Goal: Navigation & Orientation: Find specific page/section

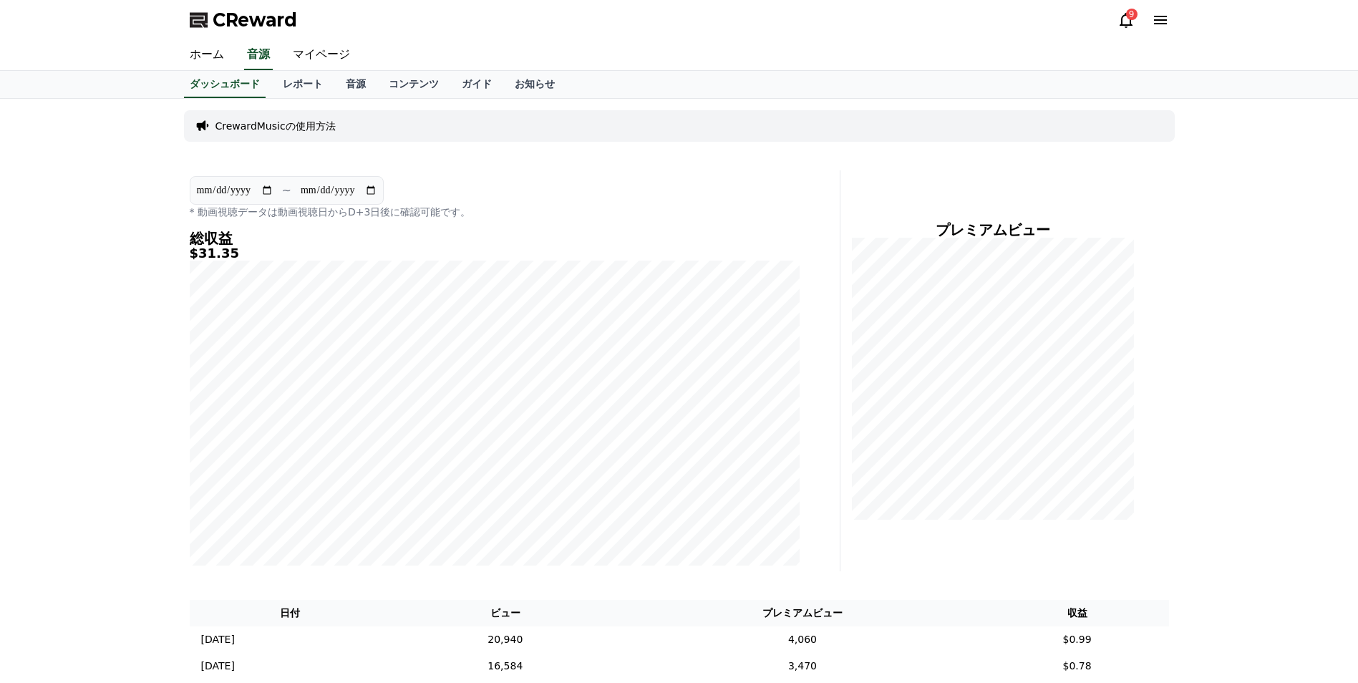
click at [1122, 21] on icon at bounding box center [1125, 19] width 17 height 17
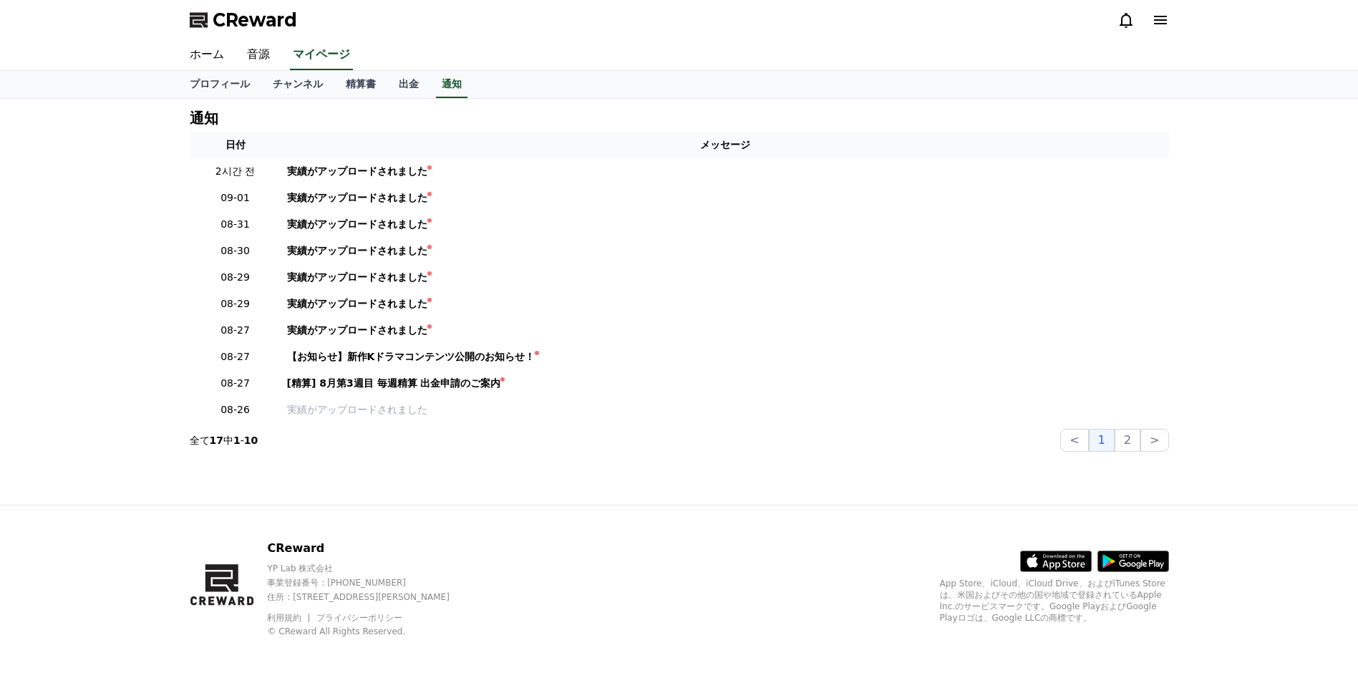
click at [1122, 21] on icon at bounding box center [1125, 19] width 17 height 17
click at [387, 79] on link "出金" at bounding box center [408, 84] width 43 height 27
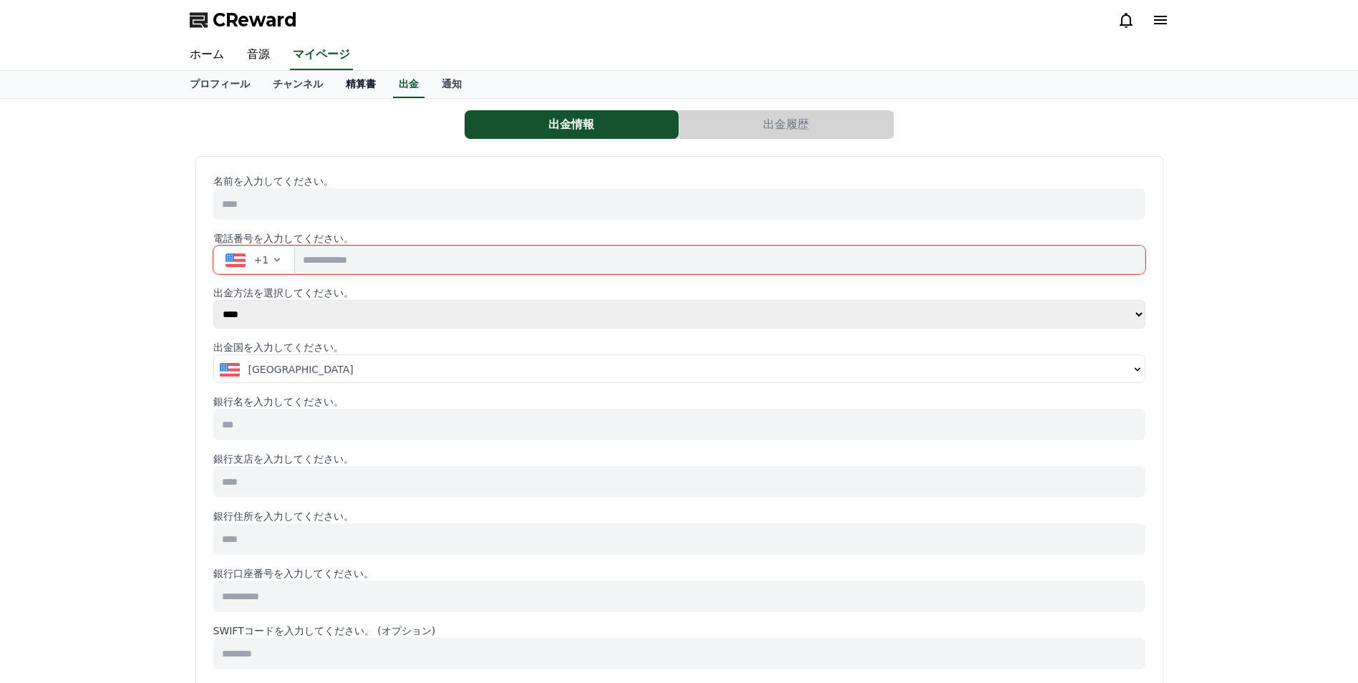
click at [334, 81] on link "精算書" at bounding box center [360, 84] width 53 height 27
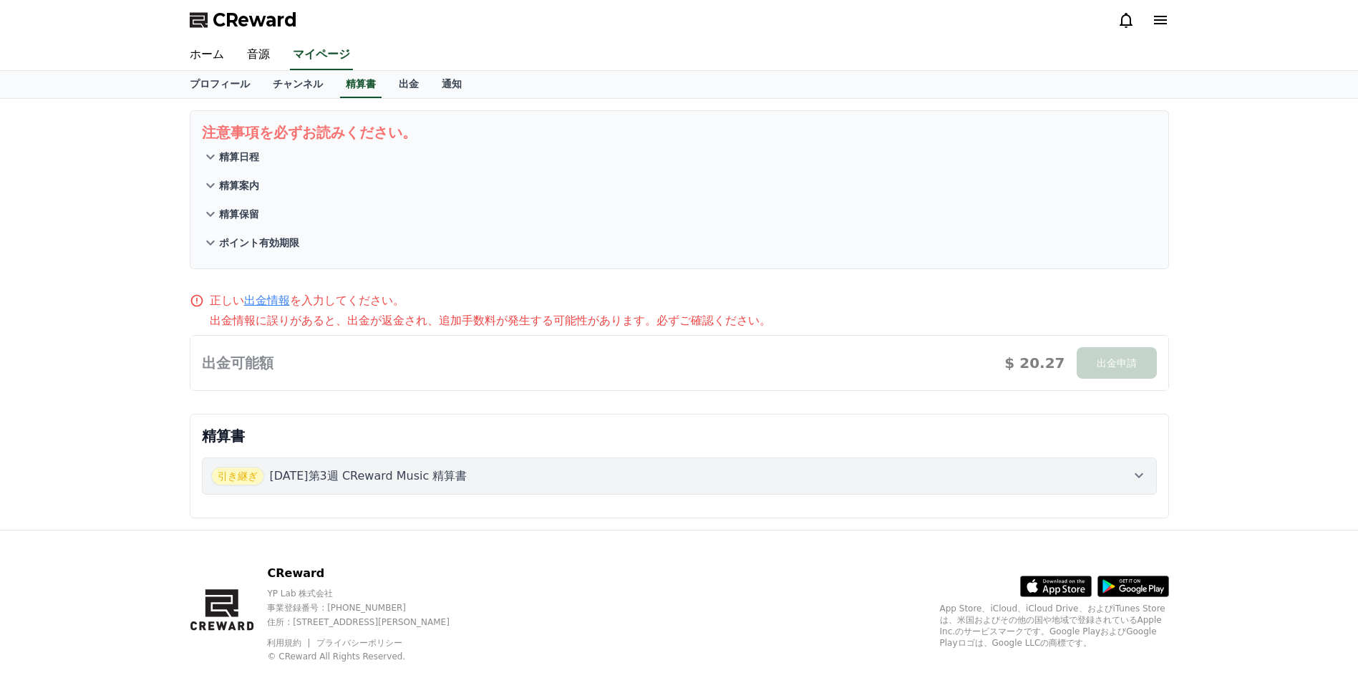
click at [608, 475] on div "引き継ぎ [DATE]第3週 CReward Music 精算書" at bounding box center [679, 476] width 936 height 19
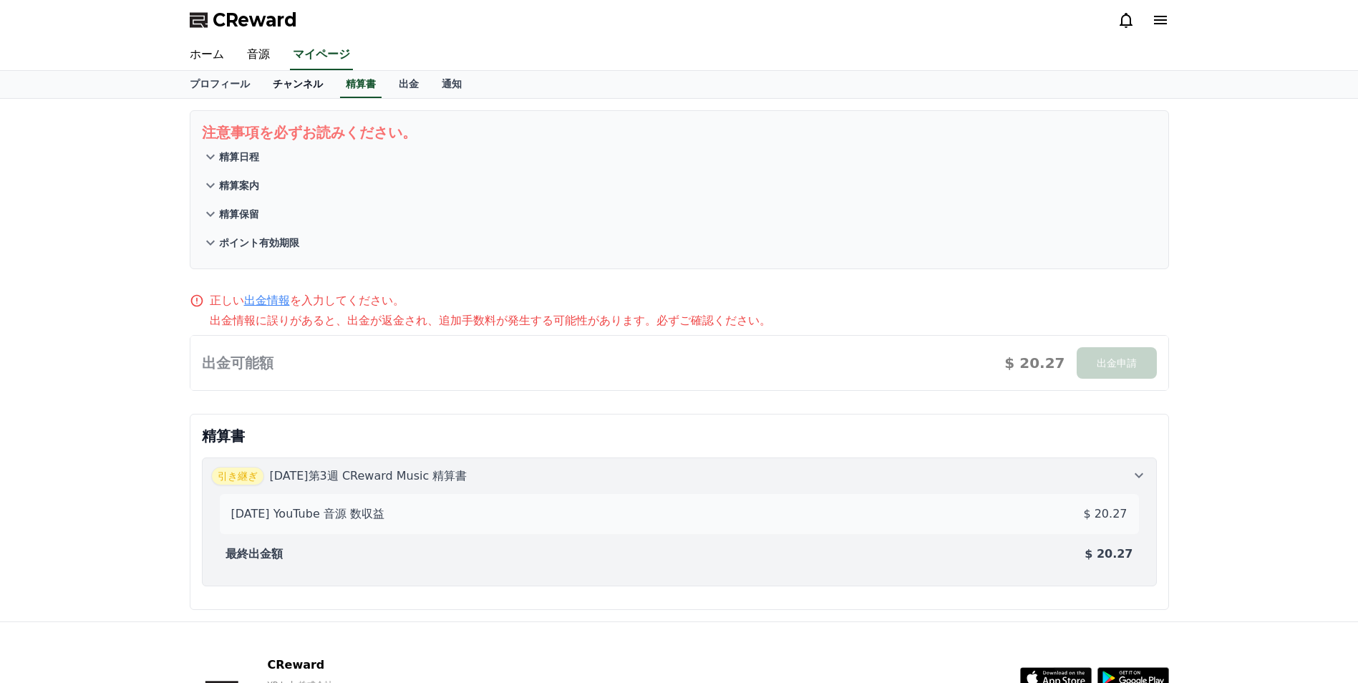
click at [271, 97] on link "チャンネル" at bounding box center [297, 84] width 73 height 27
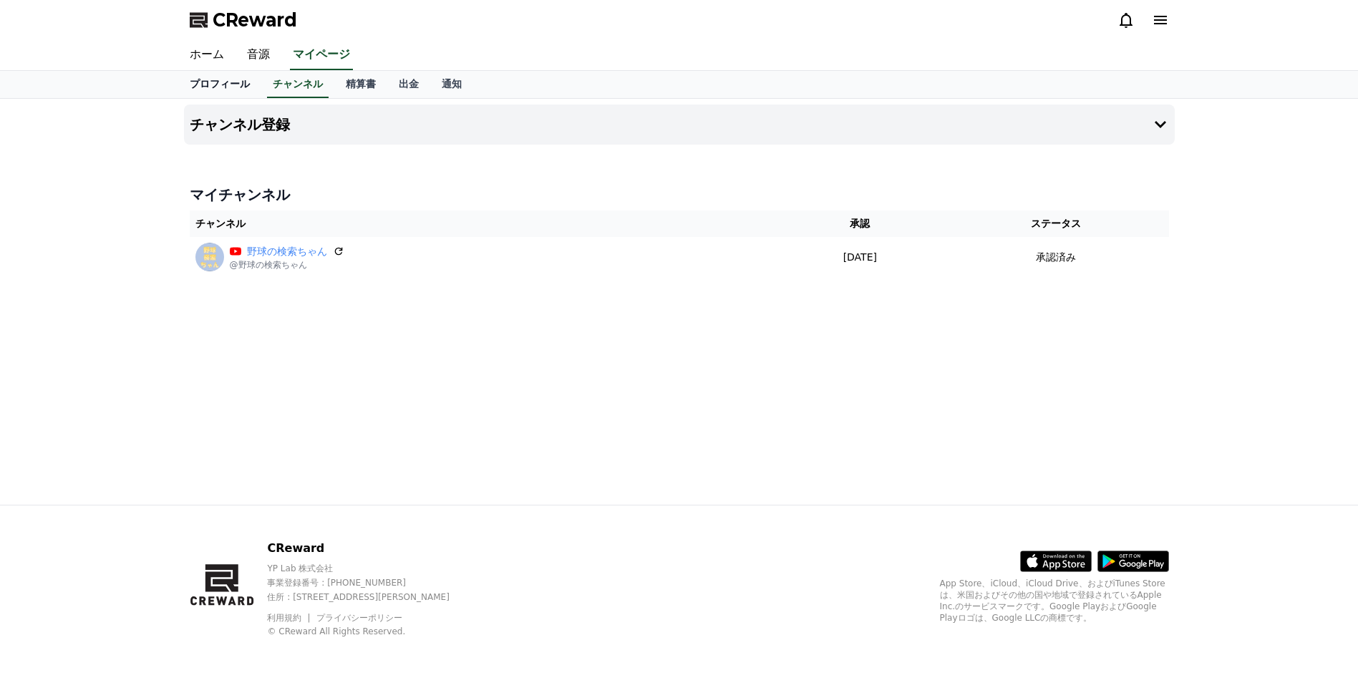
click at [211, 92] on link "プロフィール" at bounding box center [219, 84] width 83 height 27
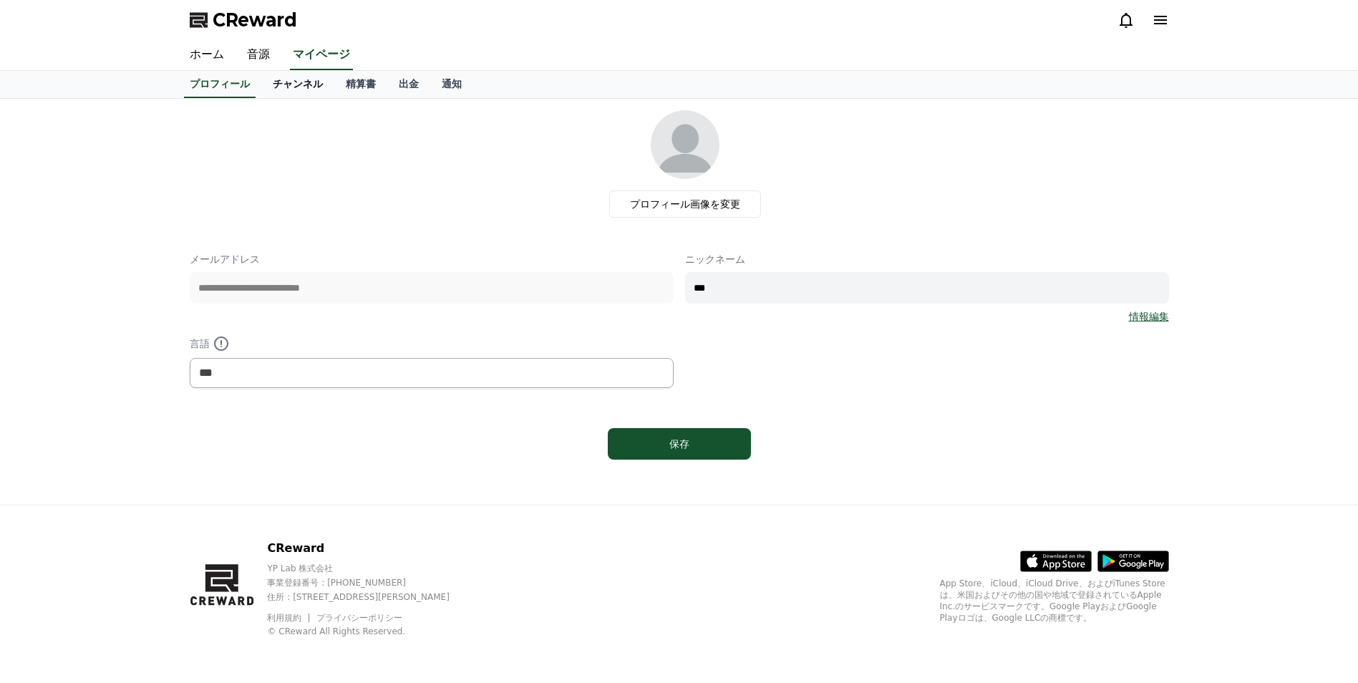
click at [261, 87] on link "チャンネル" at bounding box center [297, 84] width 73 height 27
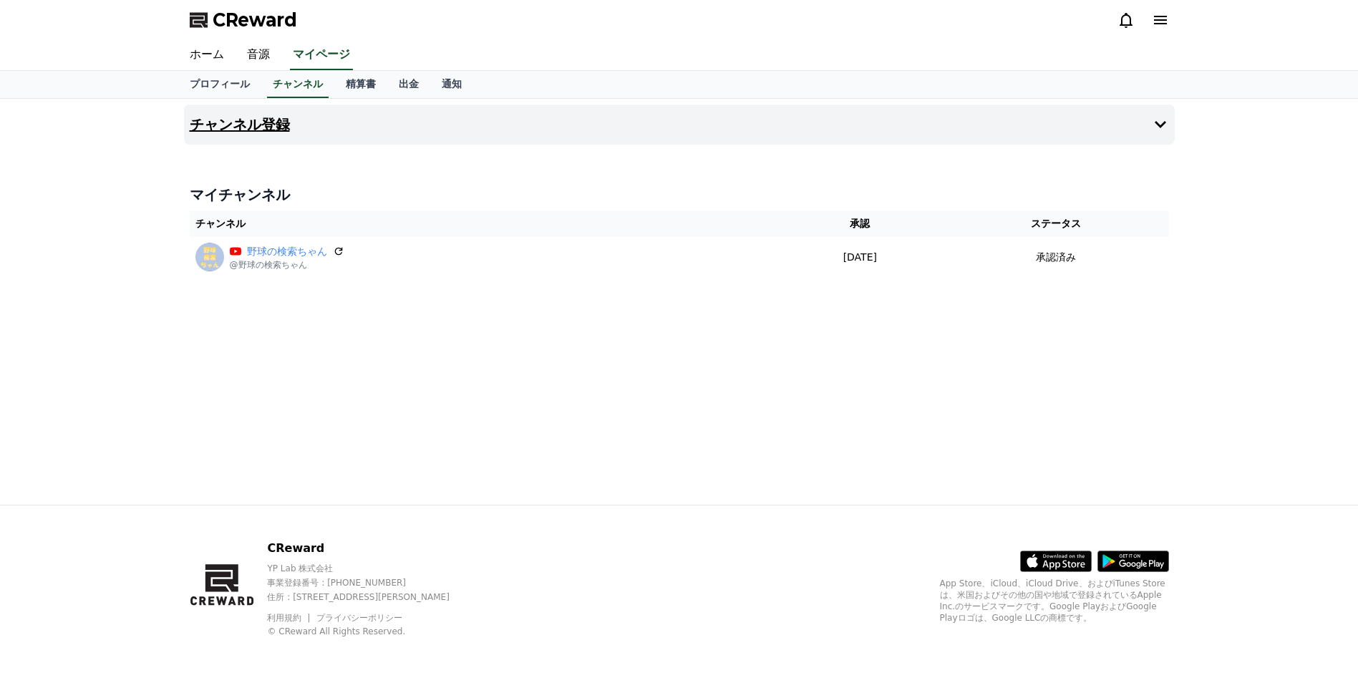
click at [1162, 135] on button "チャンネル登録" at bounding box center [679, 125] width 991 height 40
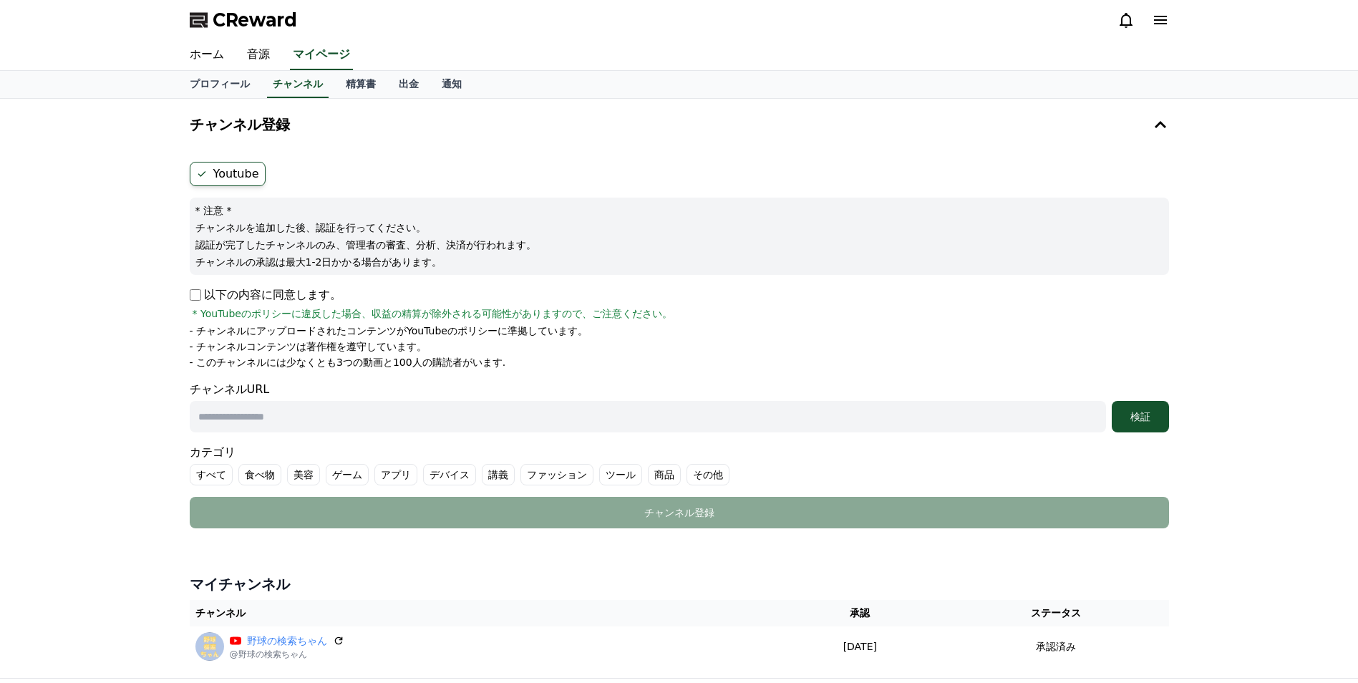
click at [298, 170] on ul "Youtube" at bounding box center [679, 174] width 979 height 24
click at [220, 92] on link "プロフィール" at bounding box center [219, 84] width 83 height 27
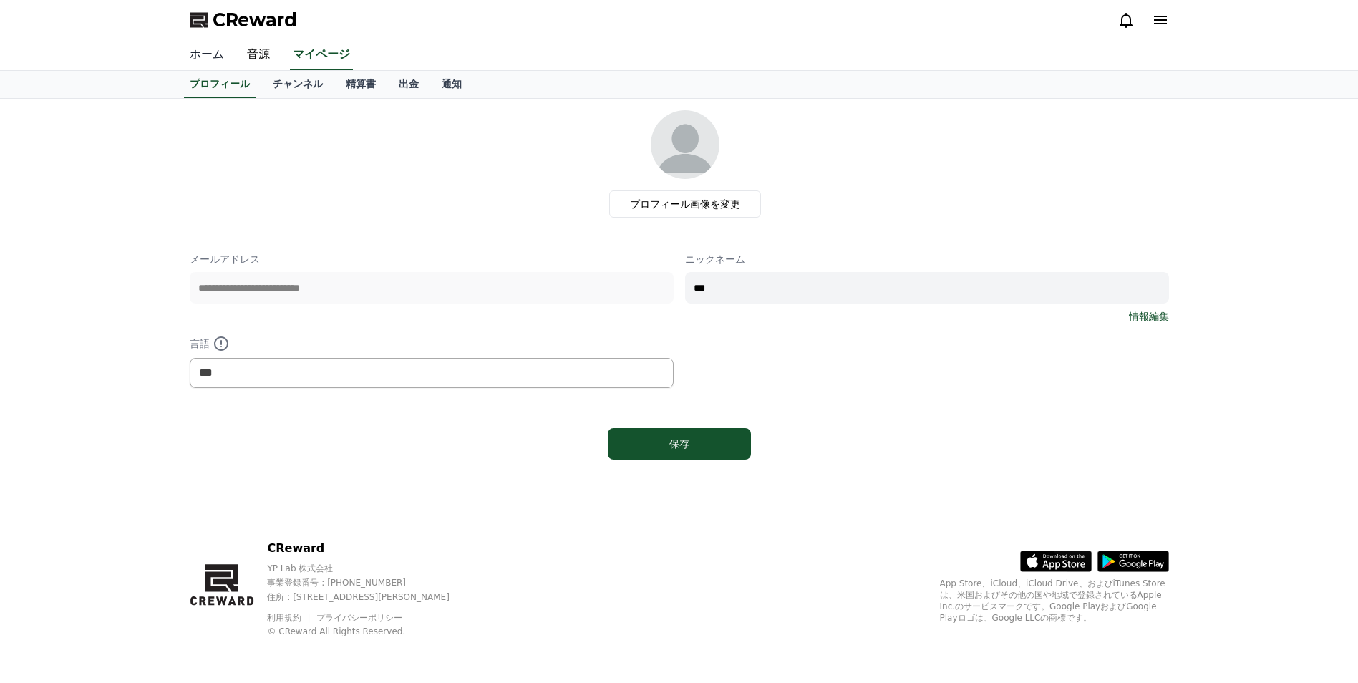
click at [216, 53] on link "ホーム" at bounding box center [206, 55] width 57 height 30
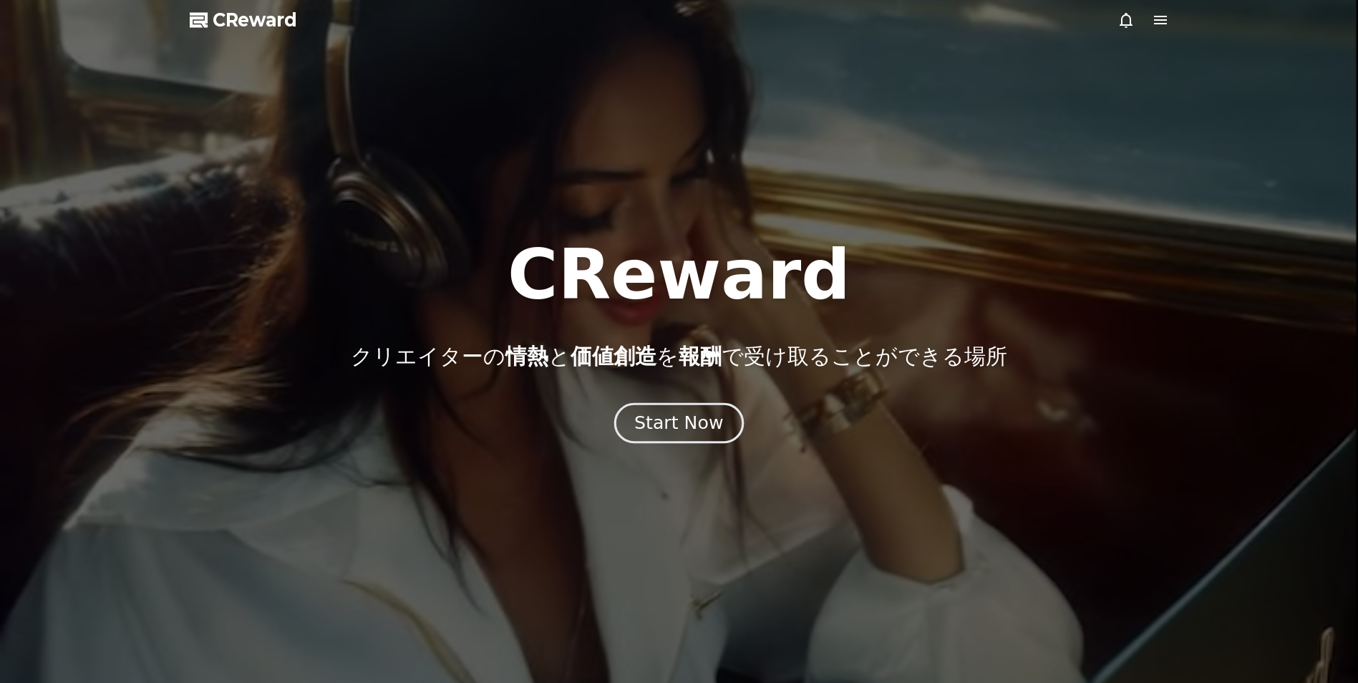
click at [716, 427] on div "Start Now" at bounding box center [678, 423] width 89 height 24
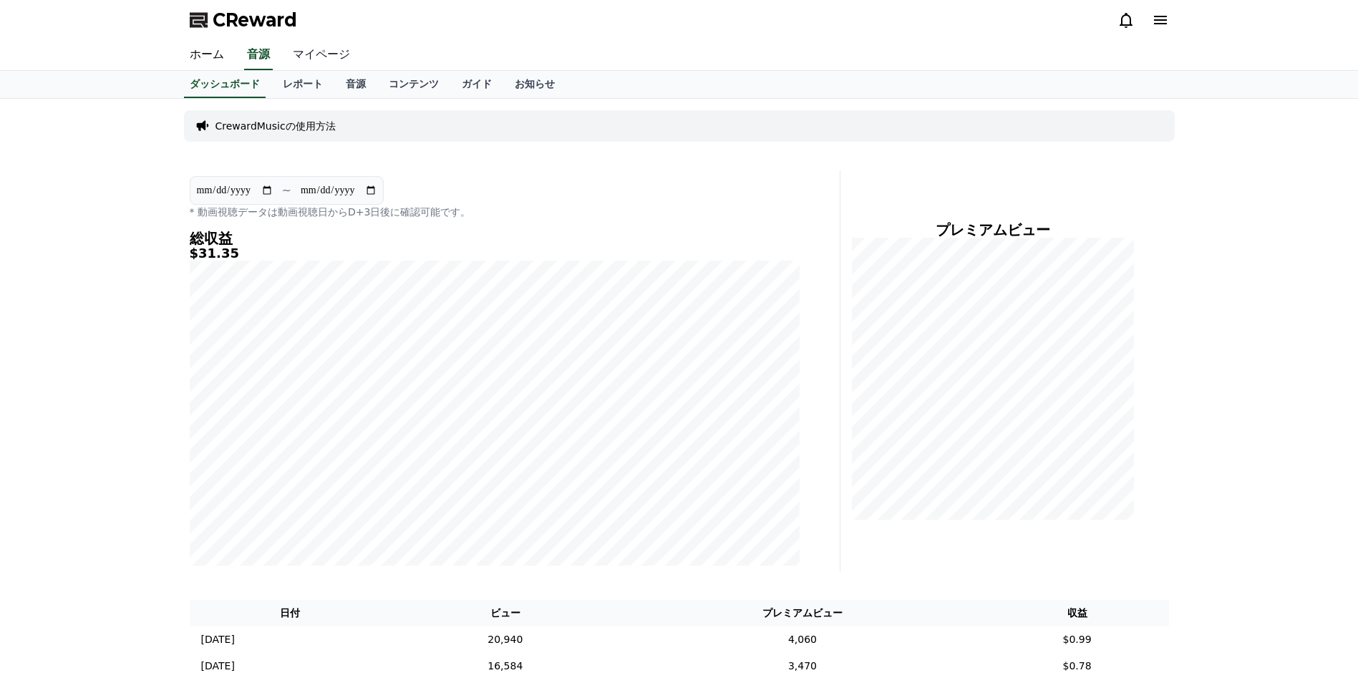
click at [313, 57] on link "マイページ" at bounding box center [321, 55] width 80 height 30
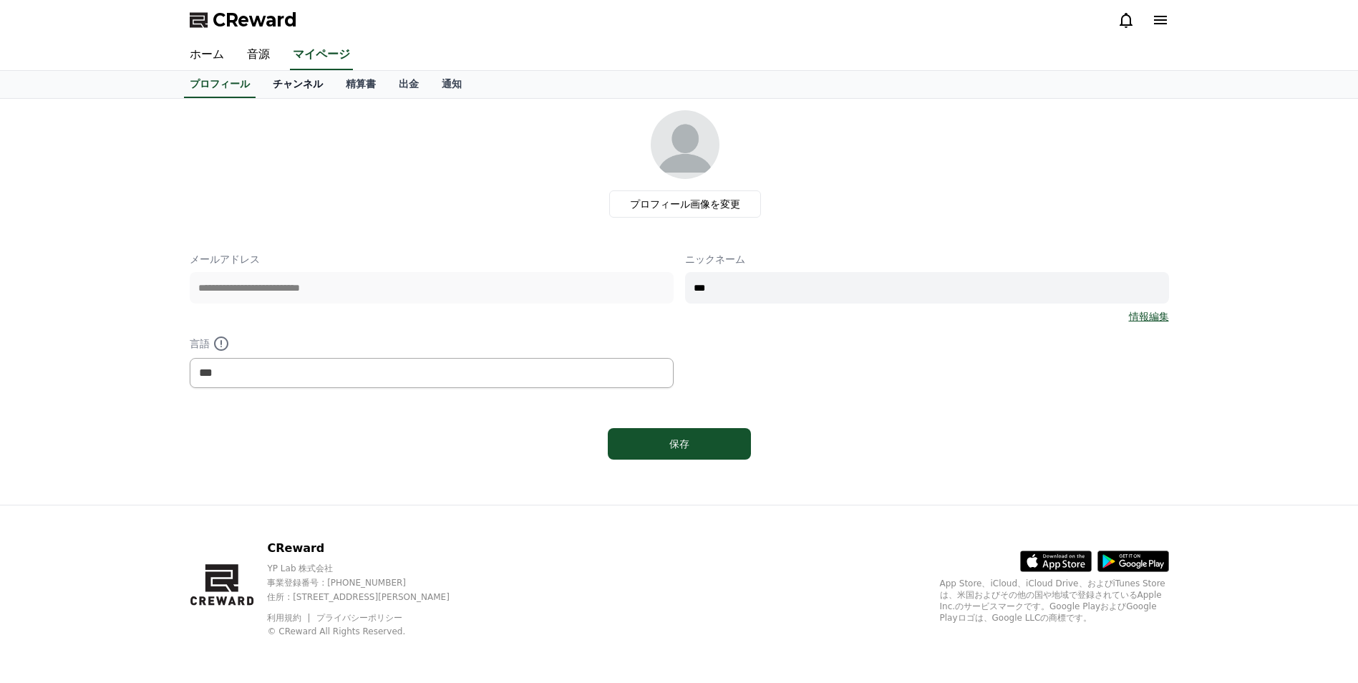
click at [287, 82] on link "チャンネル" at bounding box center [297, 84] width 73 height 27
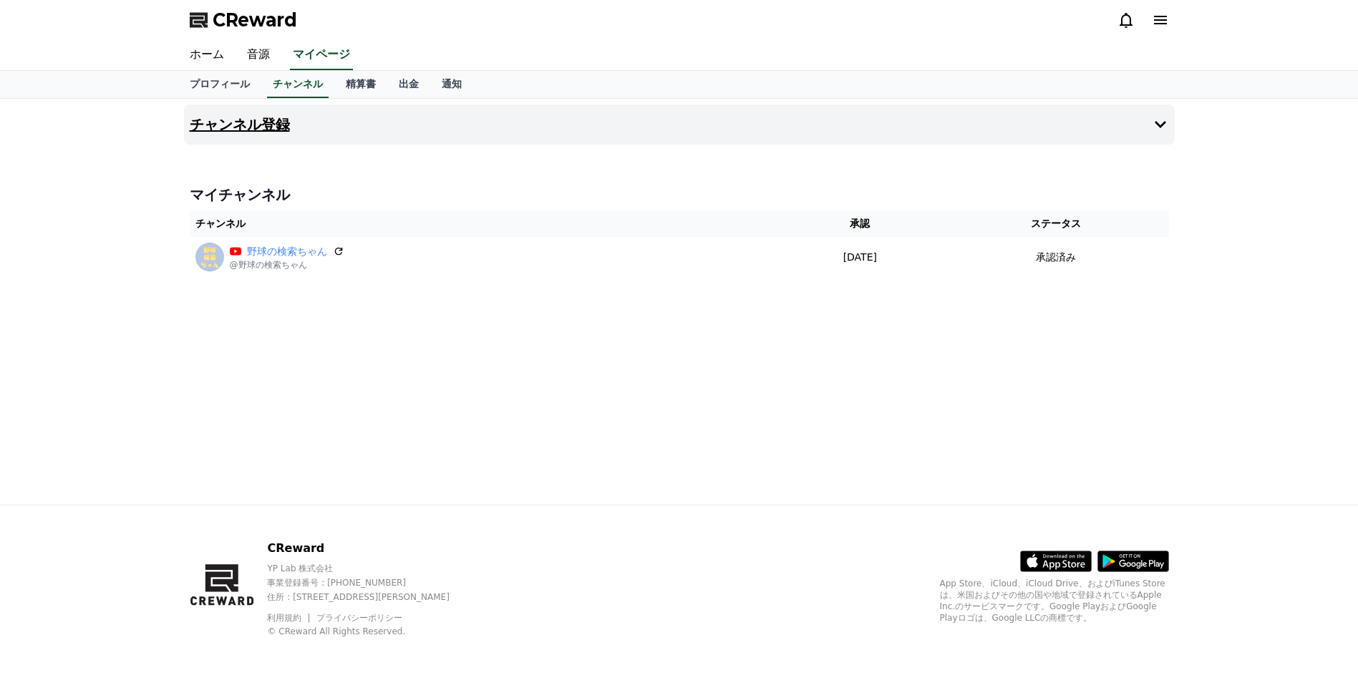
click at [1064, 142] on button "チャンネル登録" at bounding box center [679, 125] width 991 height 40
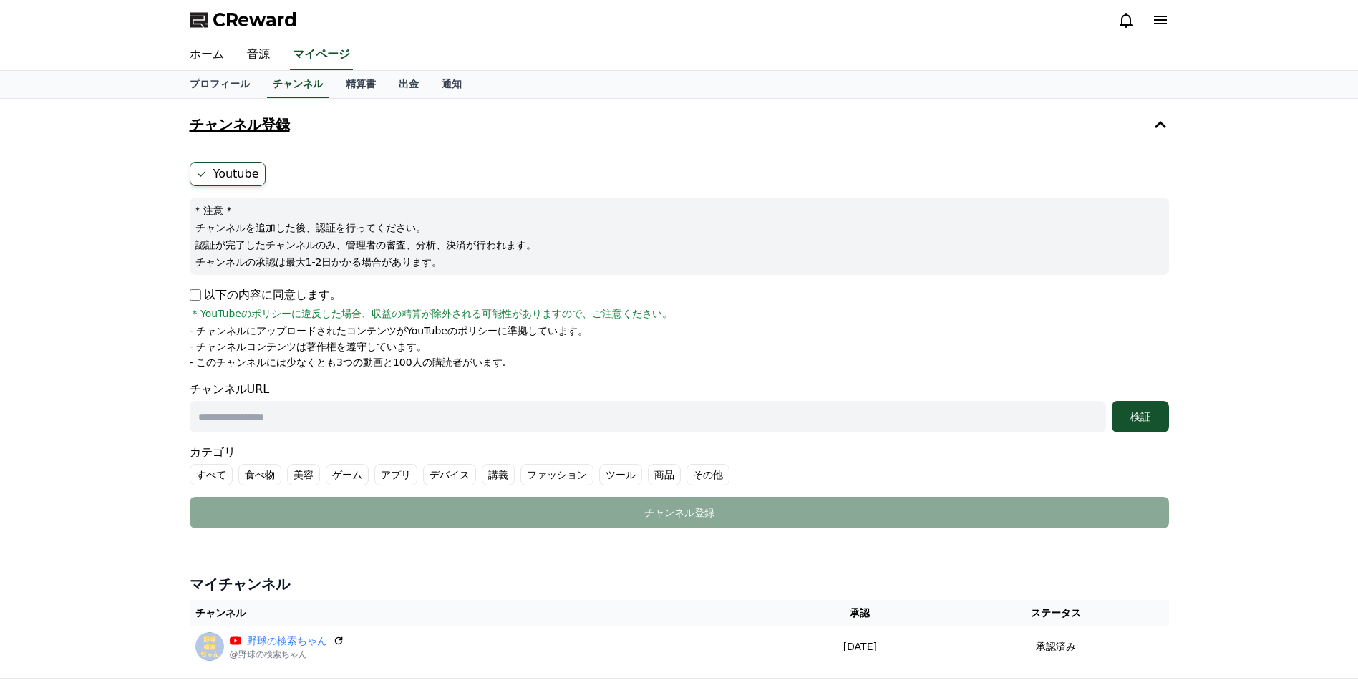
drag, startPoint x: 1152, startPoint y: 134, endPoint x: 1140, endPoint y: 135, distance: 11.5
click at [1152, 134] on button "チャンネル登録" at bounding box center [679, 125] width 991 height 40
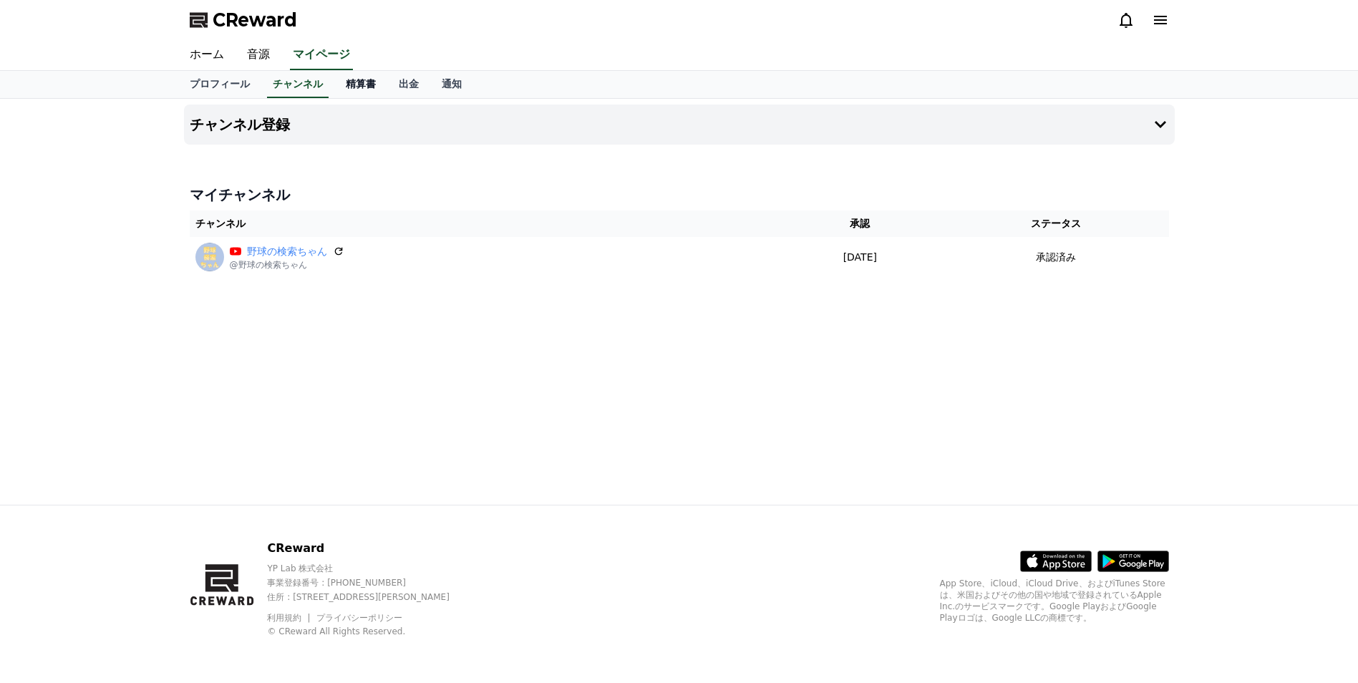
click at [341, 84] on link "精算書" at bounding box center [360, 84] width 53 height 27
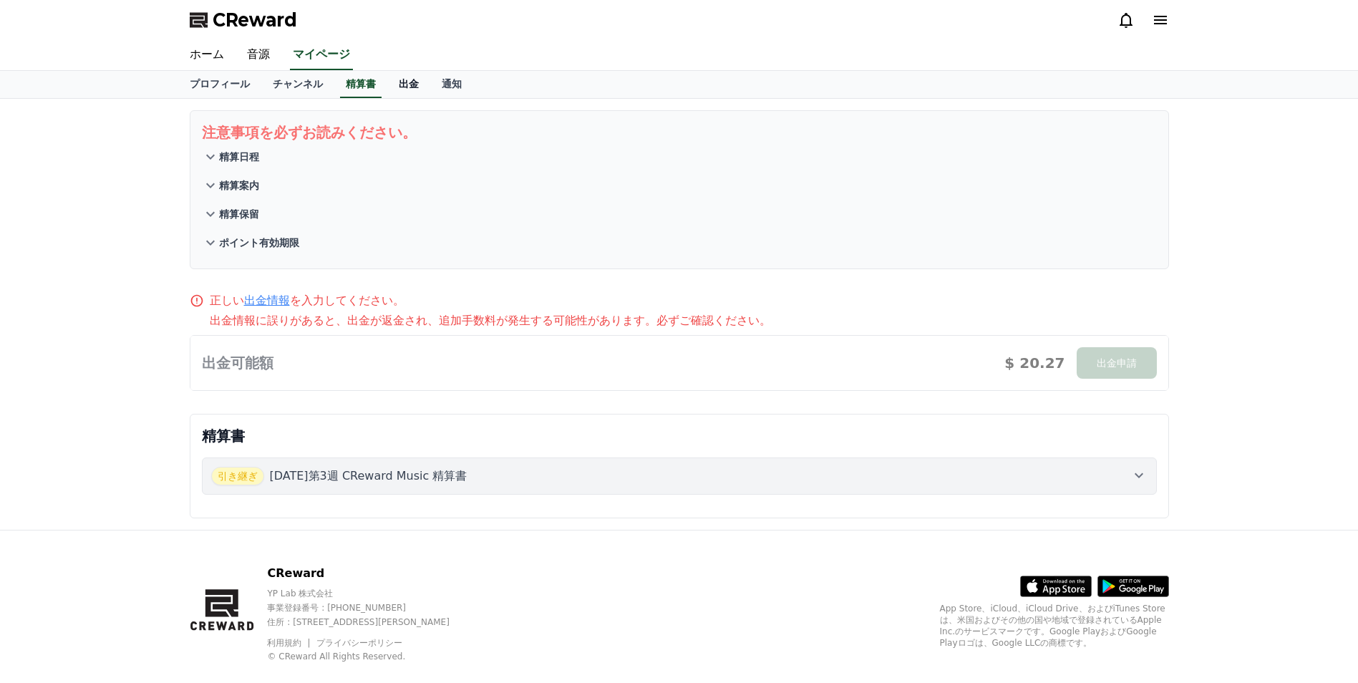
click at [393, 85] on link "出金" at bounding box center [408, 84] width 43 height 27
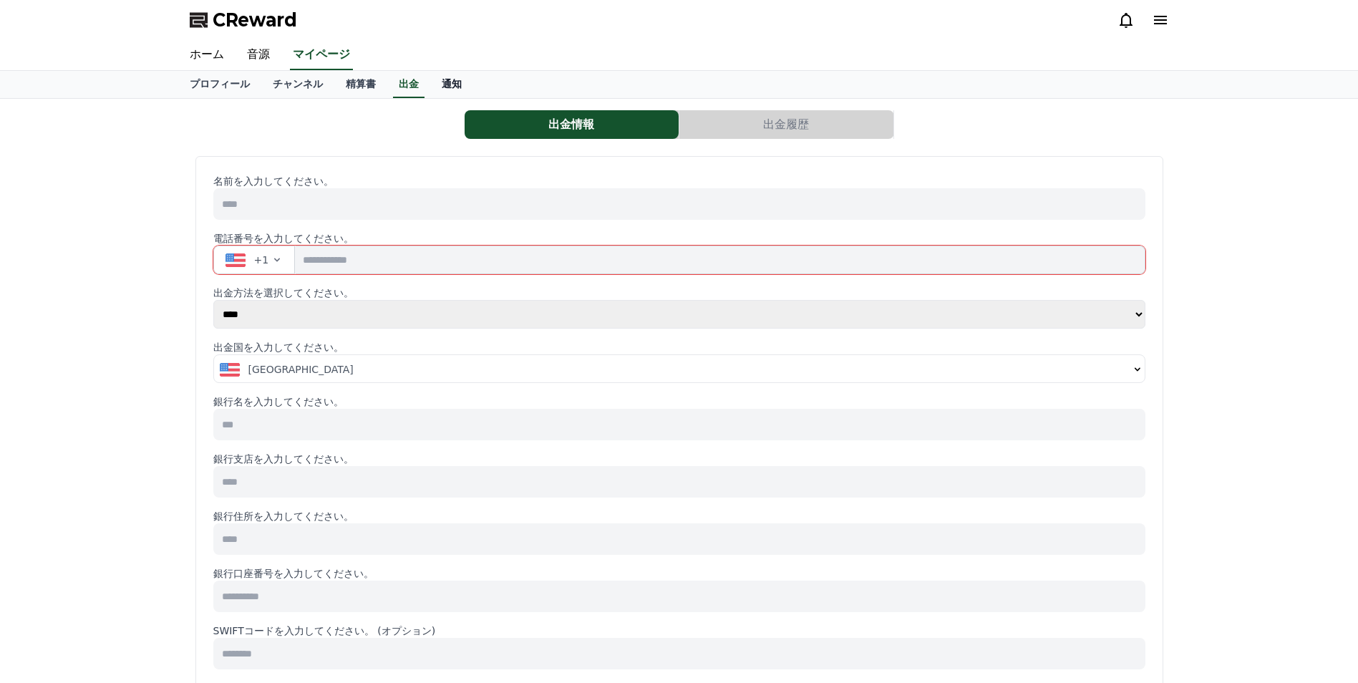
click at [430, 87] on link "通知" at bounding box center [451, 84] width 43 height 27
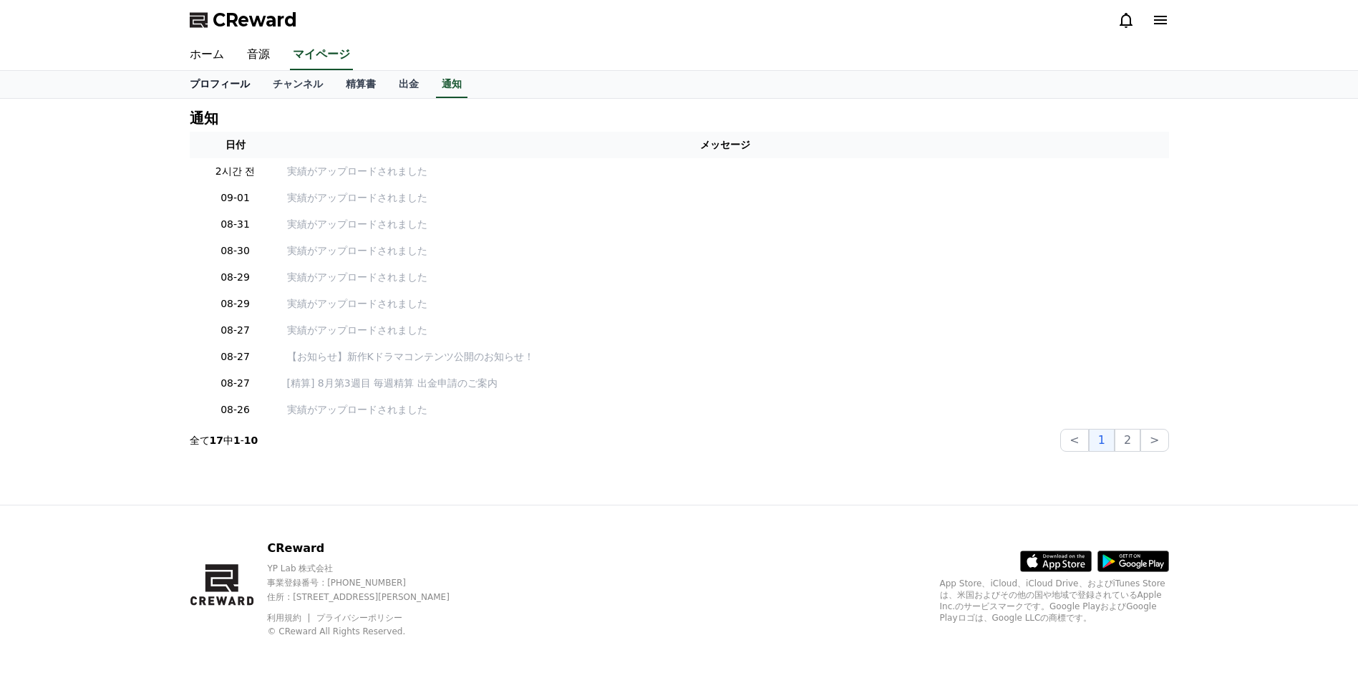
click at [213, 88] on link "プロフィール" at bounding box center [219, 84] width 83 height 27
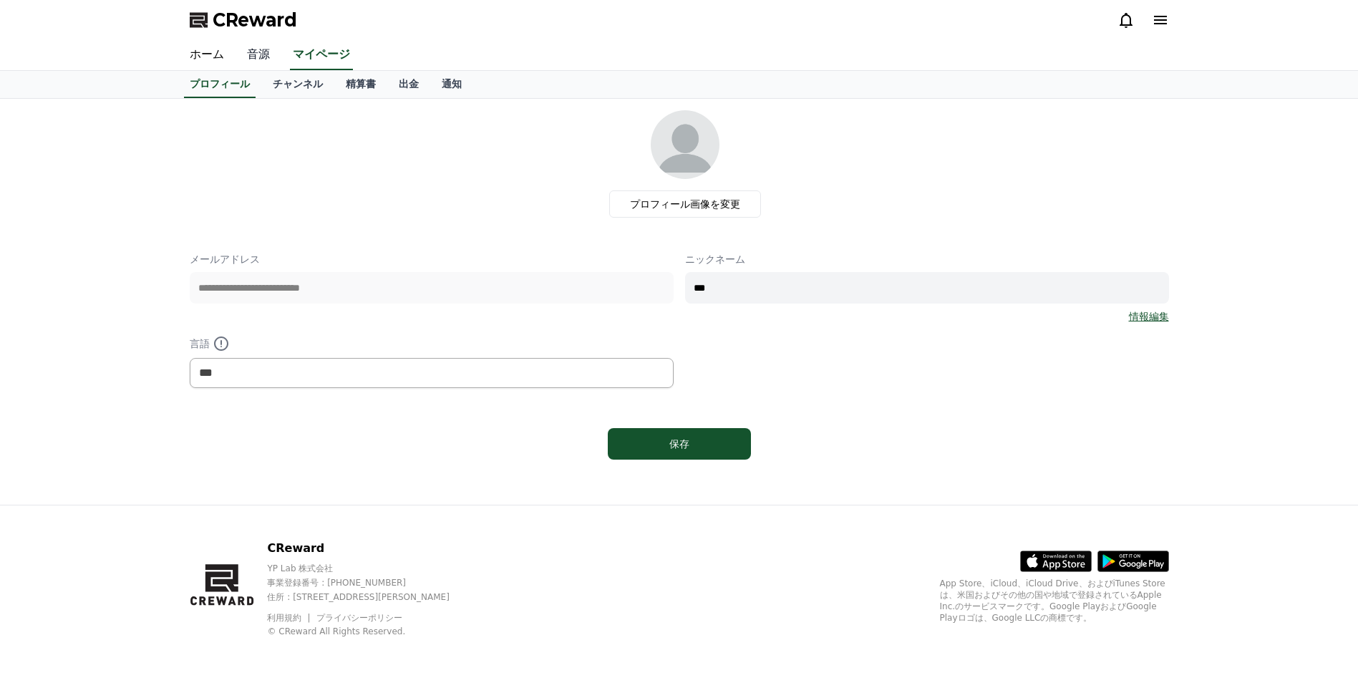
click at [256, 62] on link "音源" at bounding box center [258, 55] width 46 height 30
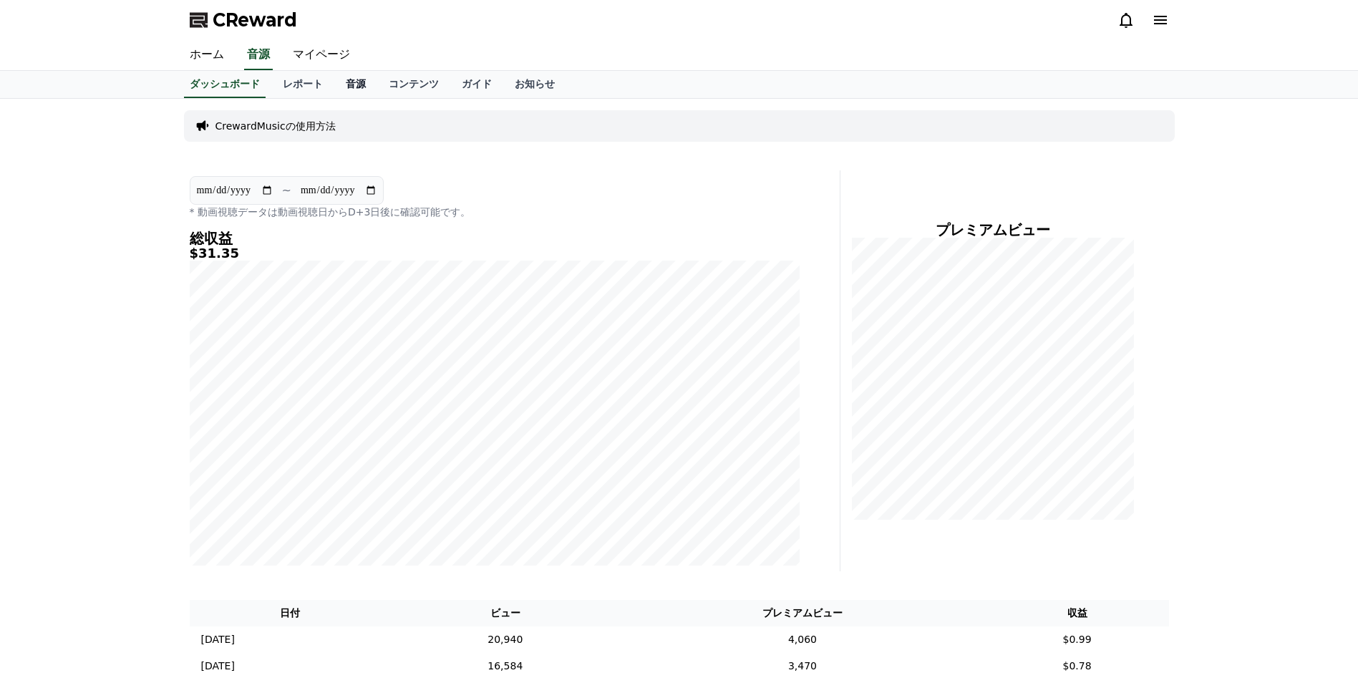
click at [334, 84] on link "音源" at bounding box center [355, 84] width 43 height 27
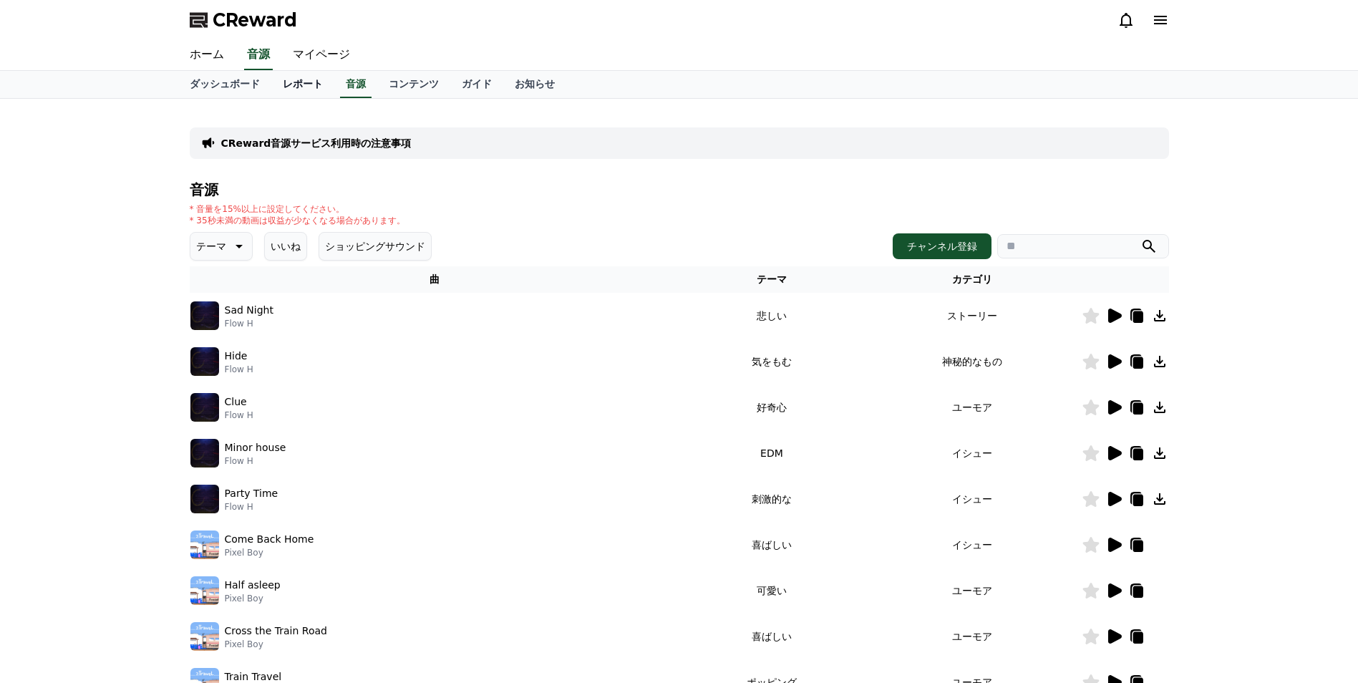
click at [271, 86] on link "レポート" at bounding box center [302, 84] width 63 height 27
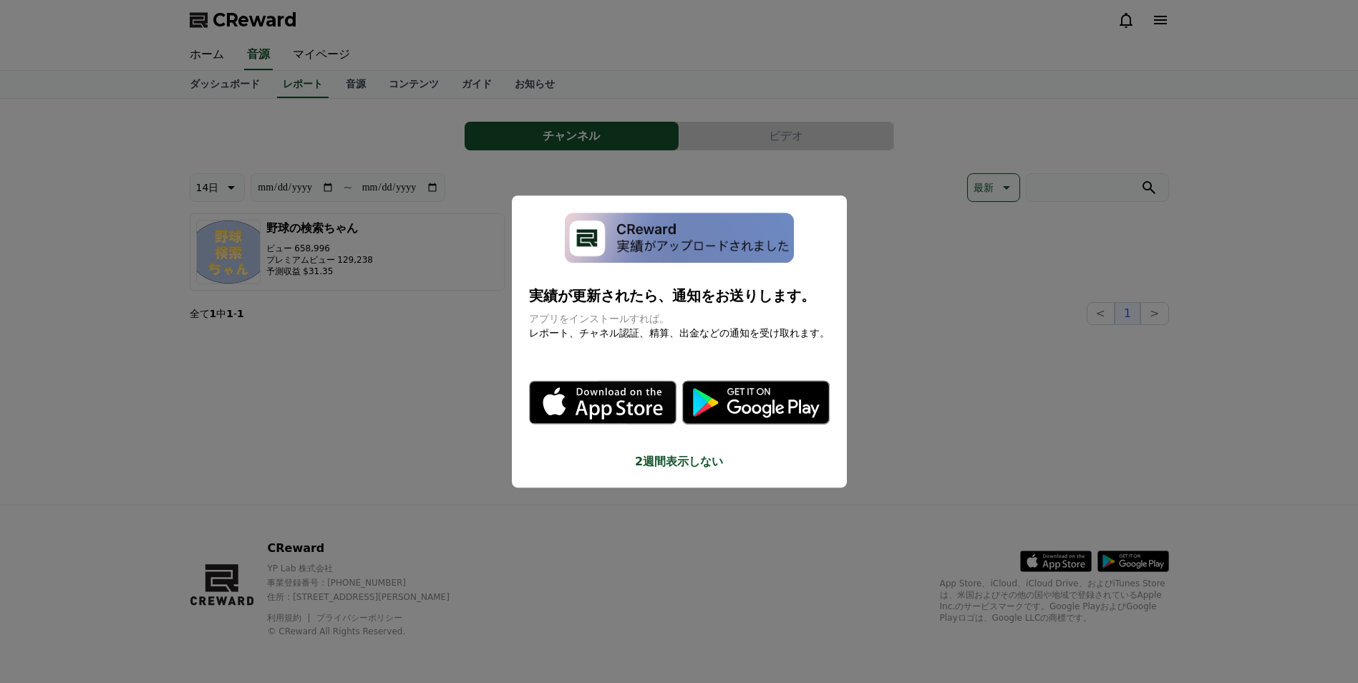
click at [671, 462] on button "2週間表示しない" at bounding box center [679, 461] width 301 height 17
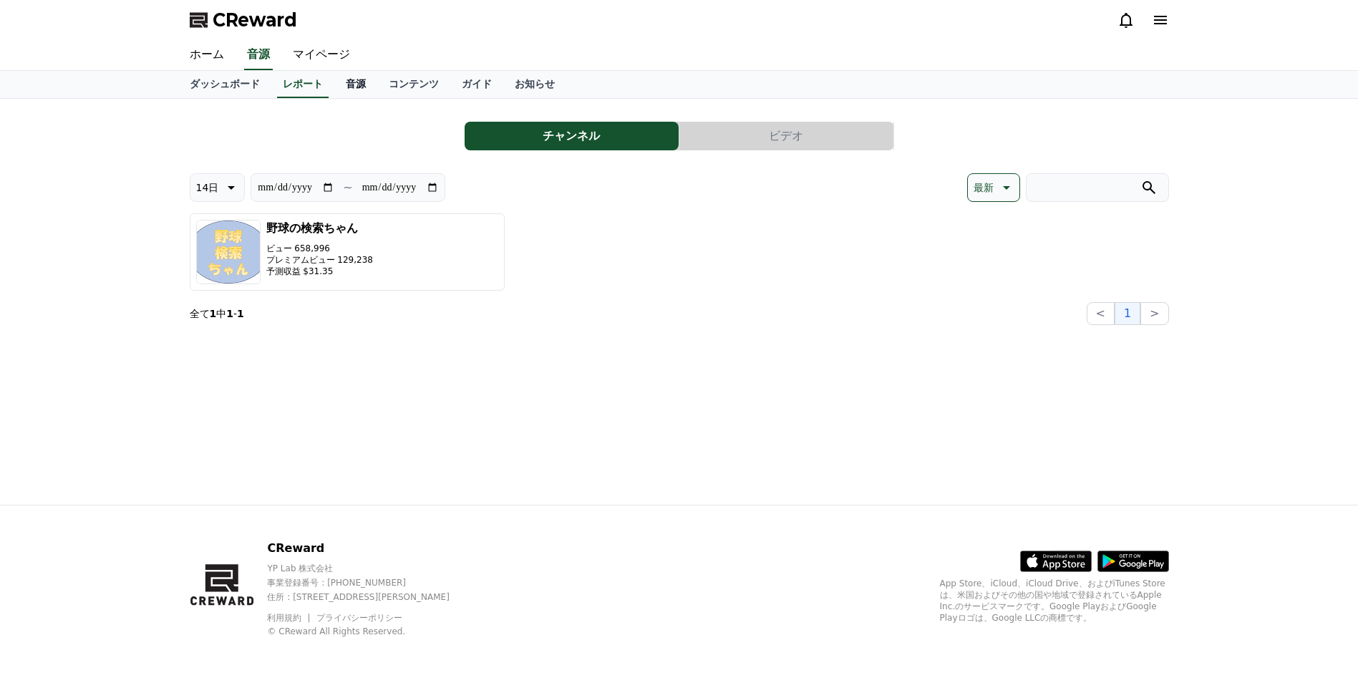
click at [334, 87] on link "音源" at bounding box center [355, 84] width 43 height 27
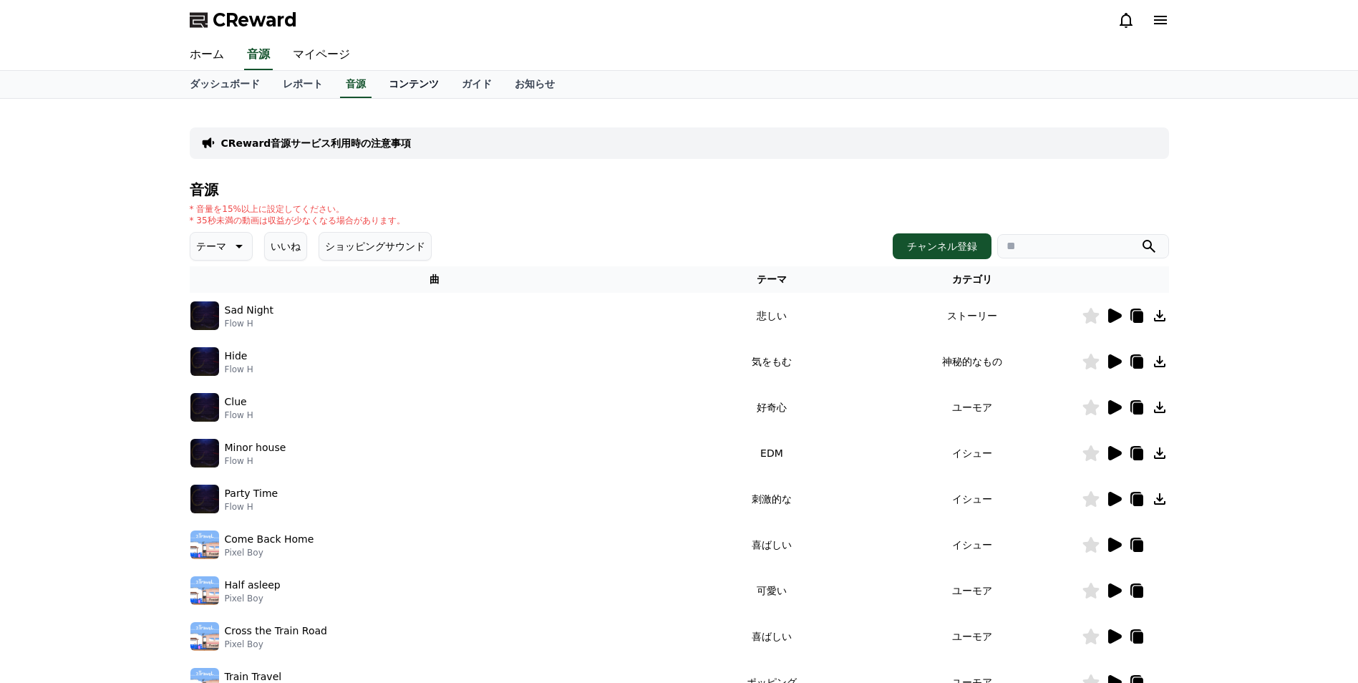
click at [377, 87] on link "コンテンツ" at bounding box center [413, 84] width 73 height 27
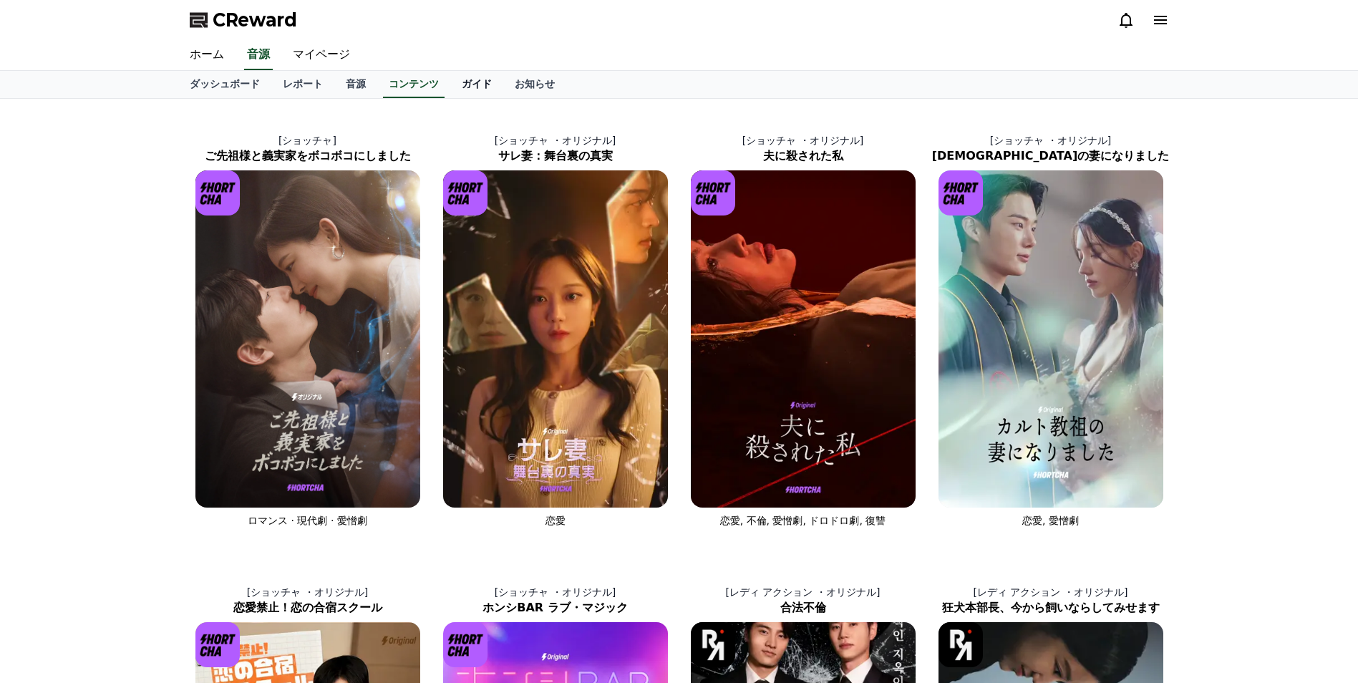
click at [450, 87] on link "ガイド" at bounding box center [476, 84] width 53 height 27
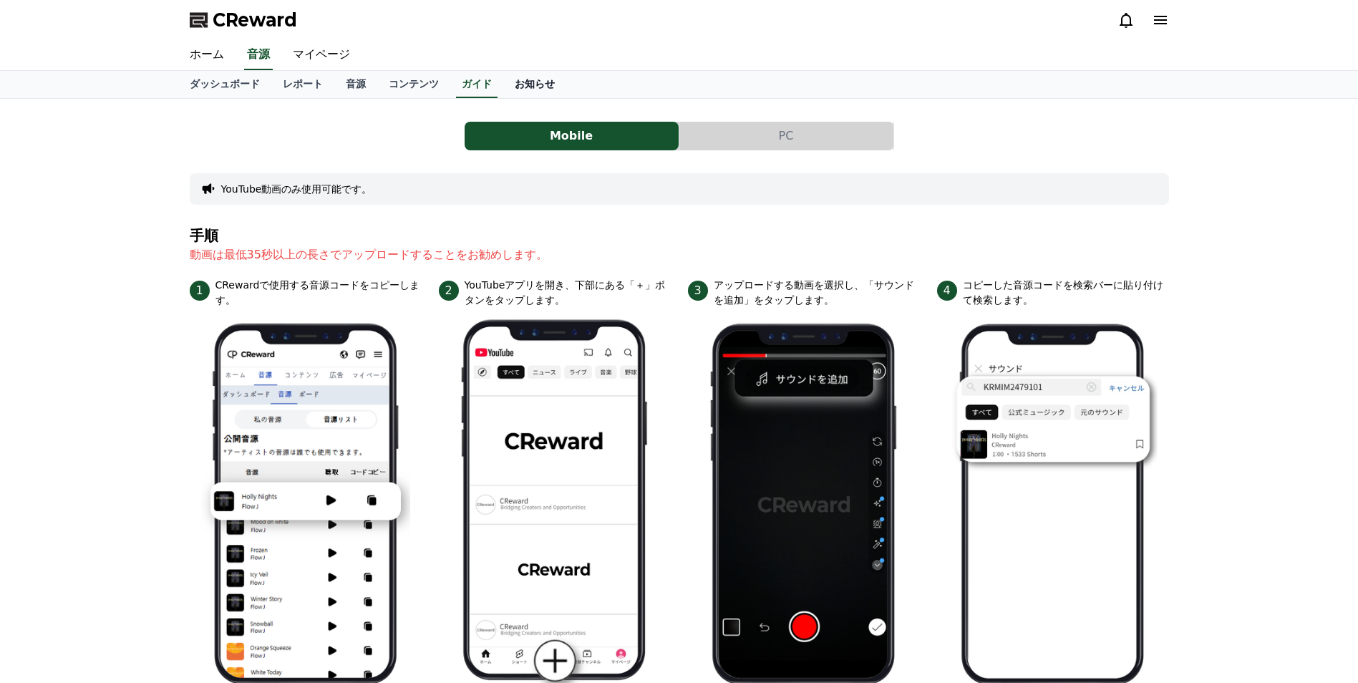
click at [503, 87] on link "お知らせ" at bounding box center [534, 84] width 63 height 27
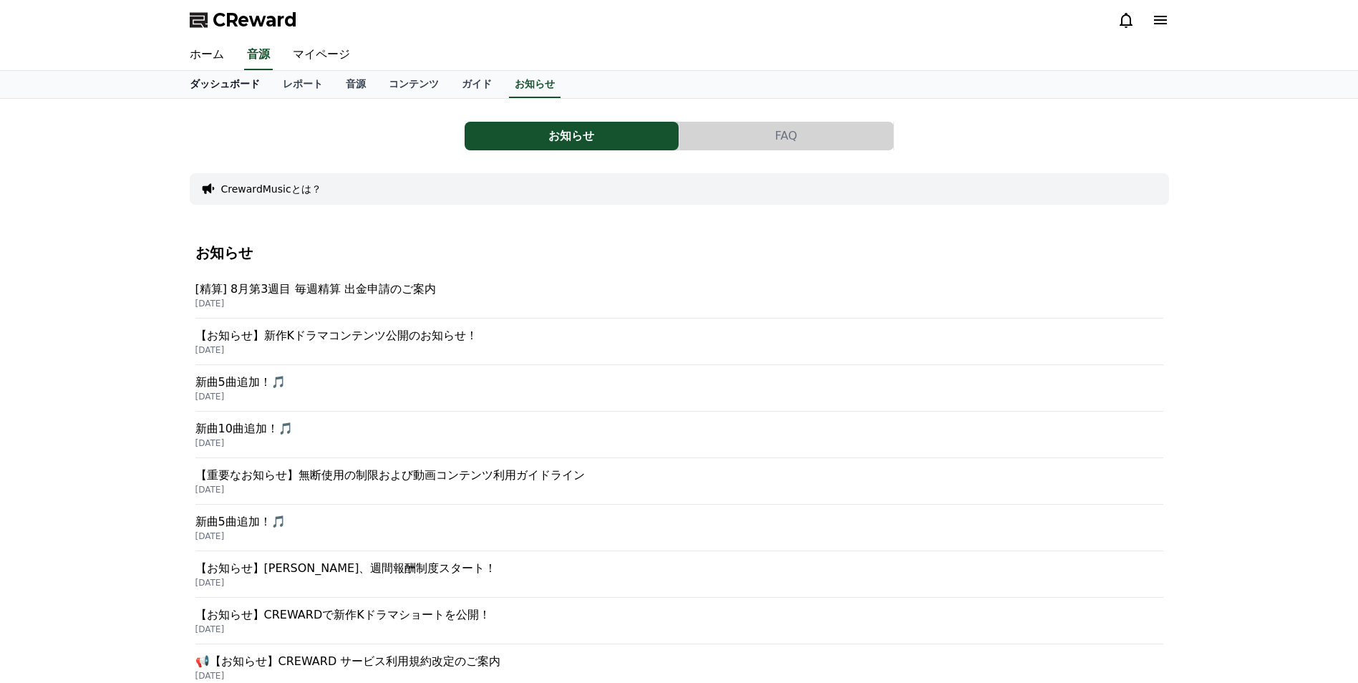
click at [221, 93] on link "ダッシュボード" at bounding box center [224, 84] width 93 height 27
